Goal: Register for event/course

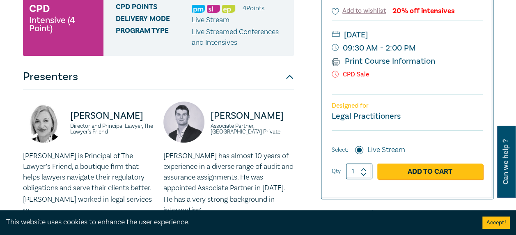
scroll to position [205, 0]
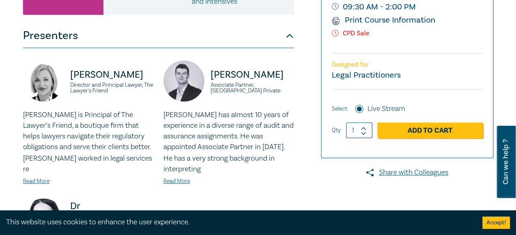
click at [371, 110] on label "Live Stream" at bounding box center [386, 108] width 38 height 11
click at [363, 110] on input "Live Stream" at bounding box center [359, 109] width 8 height 8
click at [375, 75] on small "Legal Practitioners" at bounding box center [365, 75] width 69 height 11
click at [171, 184] on link "Read More" at bounding box center [176, 180] width 27 height 7
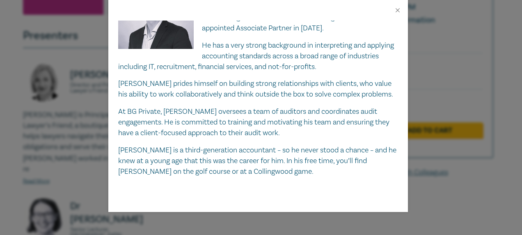
scroll to position [0, 0]
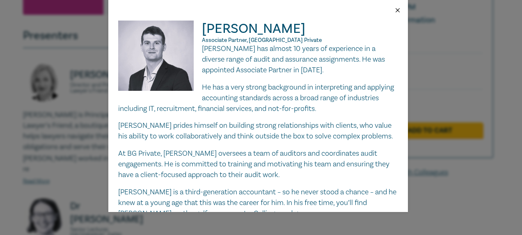
click at [396, 9] on button "Close" at bounding box center [397, 10] width 7 height 7
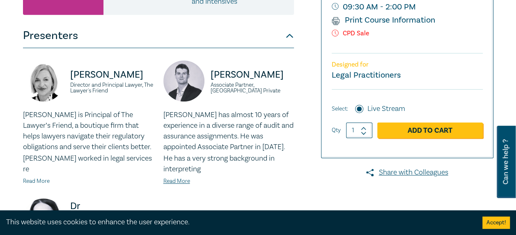
click at [43, 180] on link "Read More" at bounding box center [36, 180] width 27 height 7
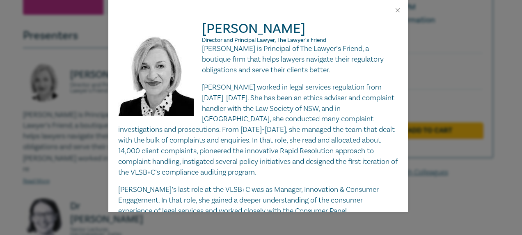
click at [398, 5] on div at bounding box center [257, 10] width 299 height 21
click at [395, 9] on button "Close" at bounding box center [397, 10] width 7 height 7
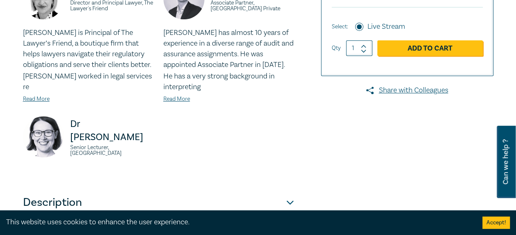
scroll to position [410, 0]
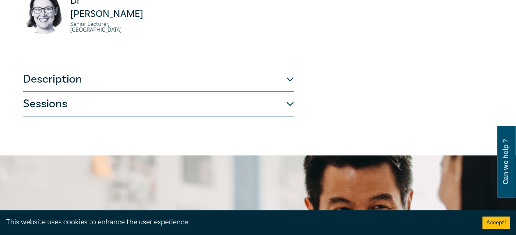
click at [284, 74] on button "Description" at bounding box center [158, 79] width 271 height 25
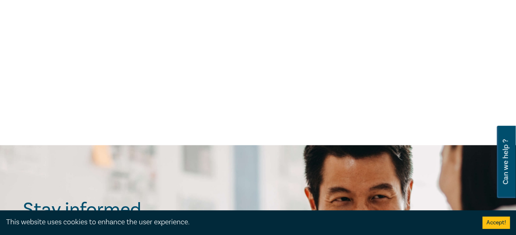
scroll to position [246, 0]
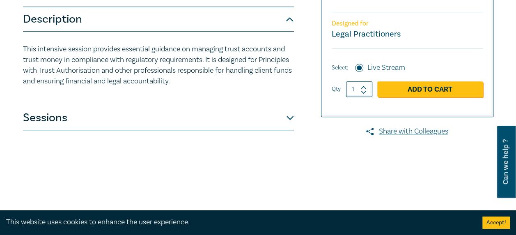
click at [255, 120] on button "Sessions" at bounding box center [158, 117] width 271 height 25
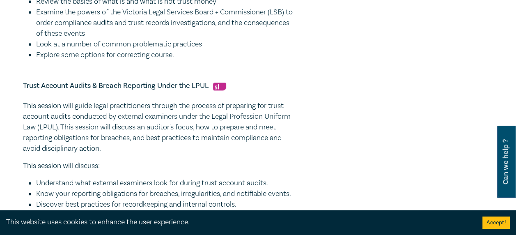
scroll to position [533, 0]
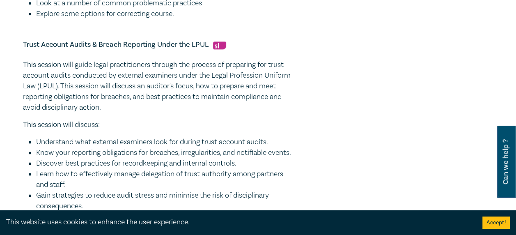
drag, startPoint x: 249, startPoint y: 118, endPoint x: 84, endPoint y: 93, distance: 166.4
click at [84, 93] on div "This session will guide legal practitioners through the process of preparing fo…" at bounding box center [158, 135] width 271 height 152
drag, startPoint x: 84, startPoint y: 93, endPoint x: 71, endPoint y: 94, distance: 14.0
click at [71, 94] on p "This session will guide legal practitioners through the process of preparing fo…" at bounding box center [158, 85] width 271 height 53
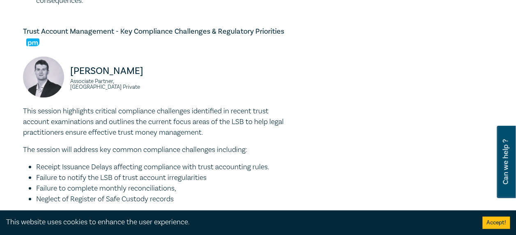
scroll to position [820, 0]
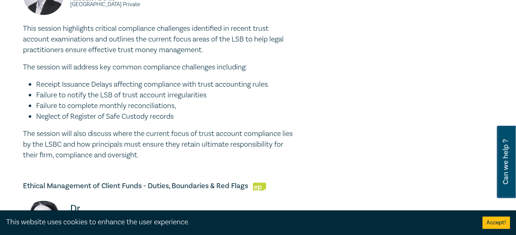
drag, startPoint x: 71, startPoint y: 94, endPoint x: 75, endPoint y: 100, distance: 7.4
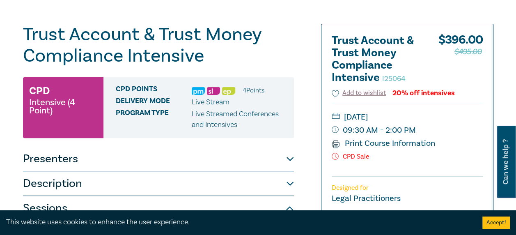
scroll to position [41, 0]
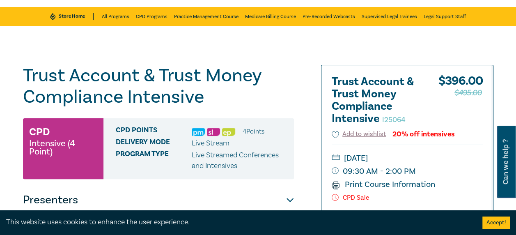
click at [443, 77] on div "$ 396.00 $495.00" at bounding box center [460, 101] width 44 height 53
click at [347, 183] on link "Print Course Information" at bounding box center [383, 184] width 104 height 11
click at [274, 212] on button "Description" at bounding box center [158, 224] width 271 height 25
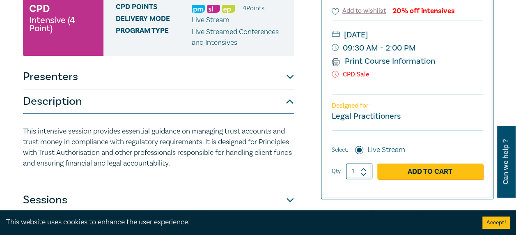
scroll to position [246, 0]
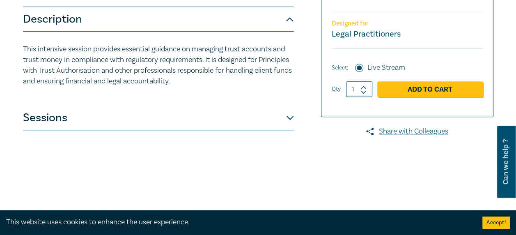
click at [271, 125] on button "Sessions" at bounding box center [158, 117] width 271 height 25
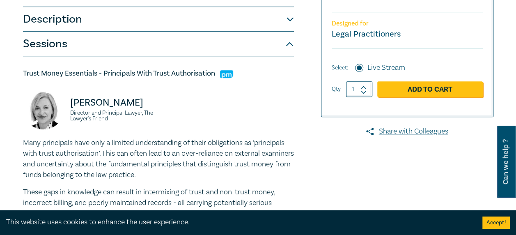
scroll to position [287, 0]
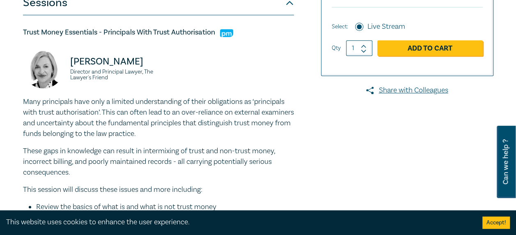
click at [185, 32] on h5 "Trust Money Essentials - Principals With Trust Authorisation" at bounding box center [158, 32] width 271 height 10
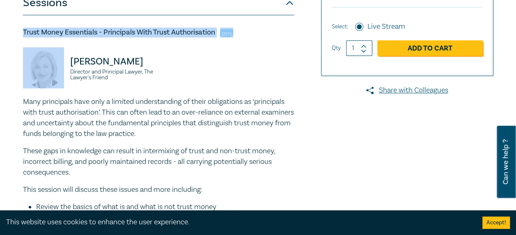
click at [185, 32] on h5 "Trust Money Essentials - Principals With Trust Authorisation" at bounding box center [158, 32] width 271 height 10
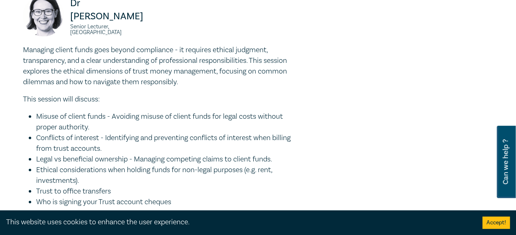
scroll to position [1066, 0]
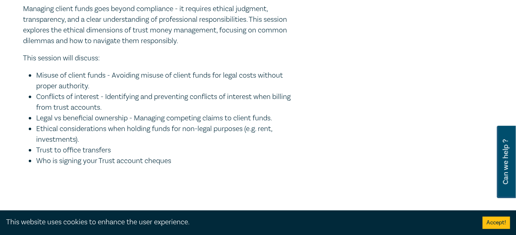
click at [212, 113] on li "Conflicts of interest - Identifying and preventing conflicts of interest when b…" at bounding box center [165, 101] width 258 height 21
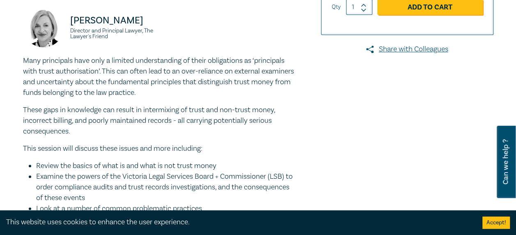
scroll to position [123, 0]
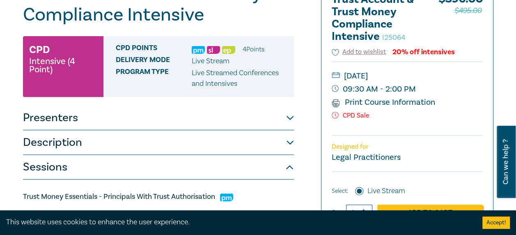
click at [118, 124] on button "Presenters" at bounding box center [158, 117] width 271 height 25
